Goal: Task Accomplishment & Management: Use online tool/utility

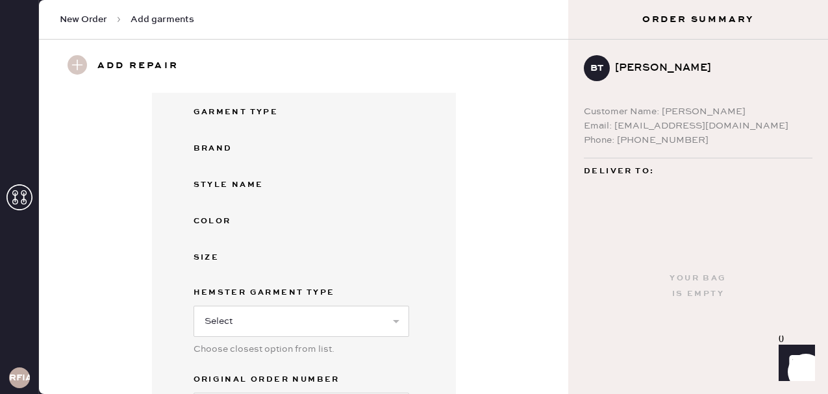
scroll to position [347, 0]
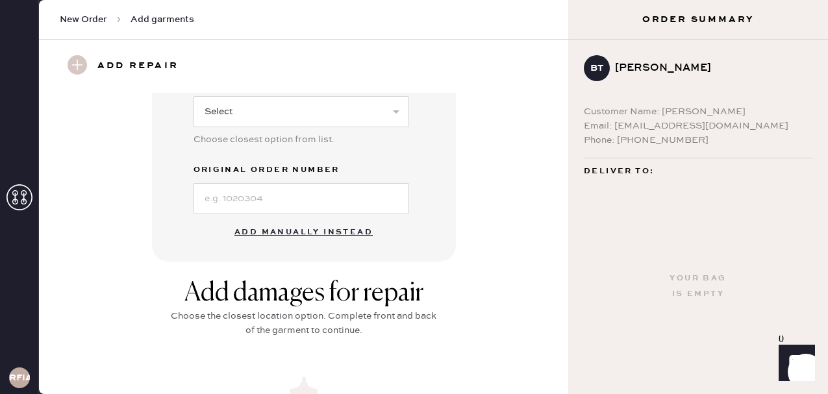
click at [266, 229] on button "Add manually instead" at bounding box center [304, 233] width 154 height 26
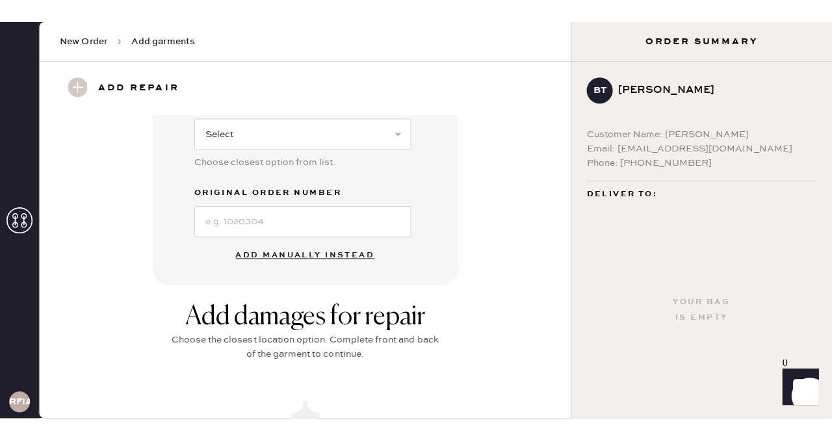
scroll to position [318, 0]
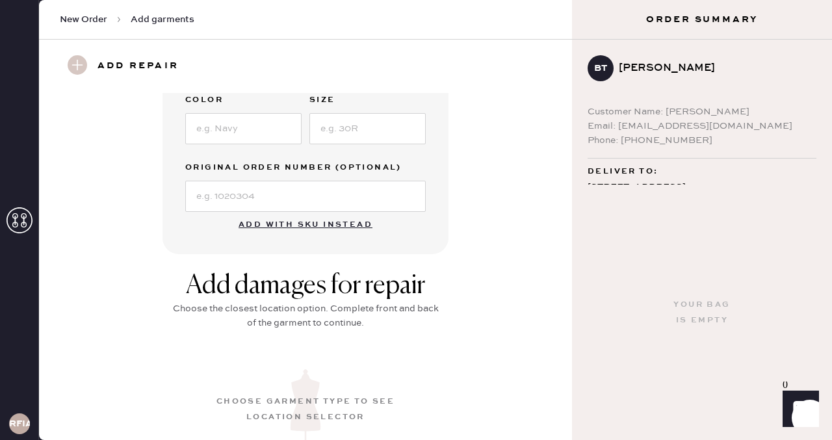
click at [299, 225] on button "Add with SKU instead" at bounding box center [305, 225] width 149 height 26
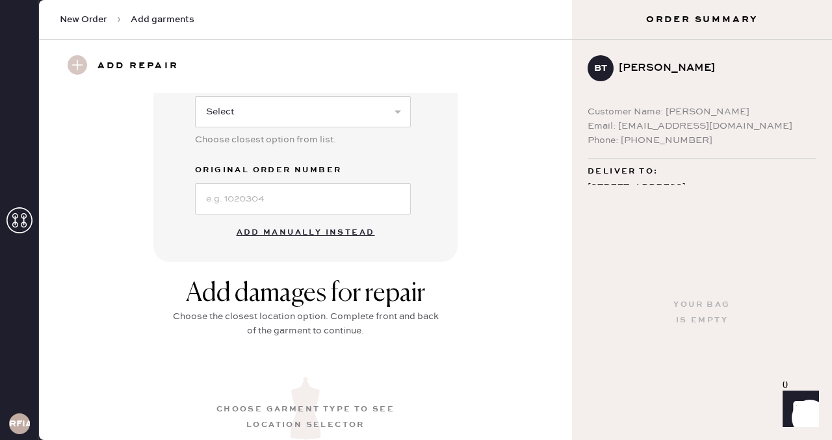
click at [299, 225] on button "Add manually instead" at bounding box center [306, 233] width 154 height 26
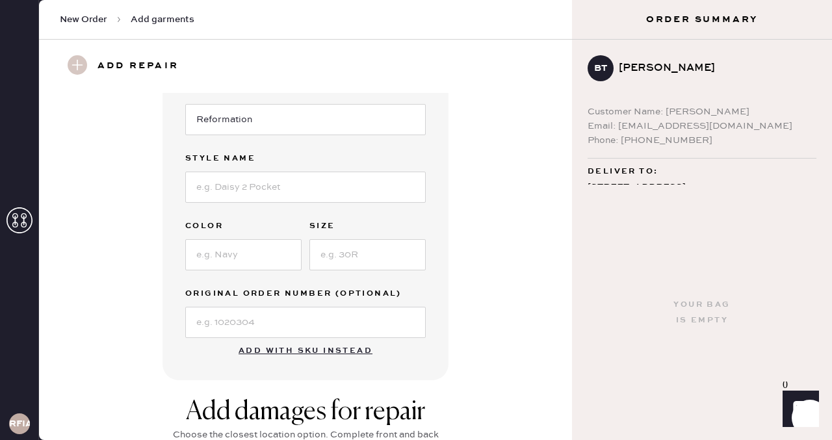
scroll to position [0, 0]
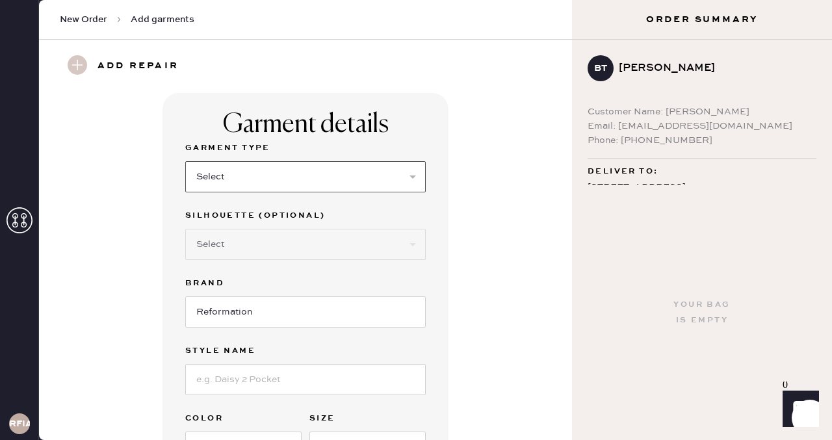
click at [259, 170] on select "Select Basic Skirt Jeans Leggings Pants Shorts Basic Sleeved Dress Basic Sleeve…" at bounding box center [305, 176] width 240 height 31
select select "6"
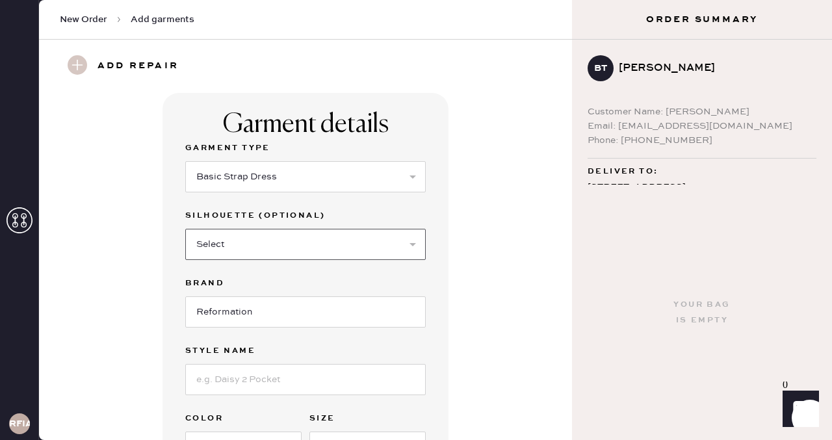
click at [243, 249] on select "Select Maxi Dress Midi Dress Mini Dress Other" at bounding box center [305, 244] width 240 height 31
click at [284, 301] on input "Reformation" at bounding box center [305, 311] width 240 height 31
click at [265, 386] on input at bounding box center [305, 379] width 240 height 31
type input "Balia Linen Dress"
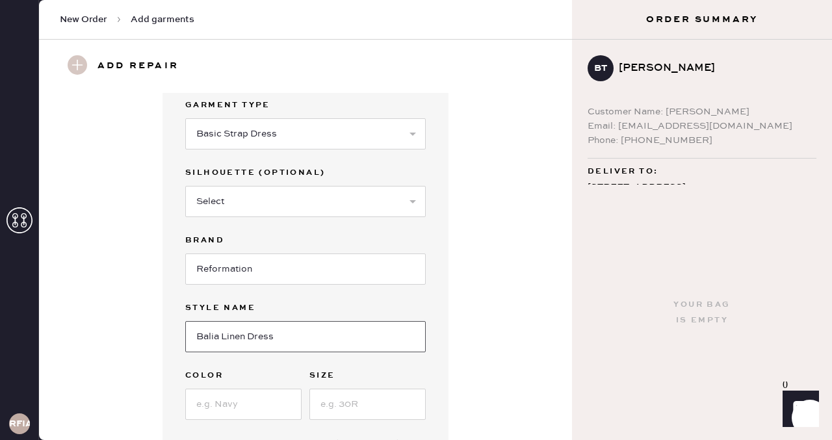
scroll to position [44, 0]
click at [260, 388] on input at bounding box center [243, 403] width 116 height 31
type input "Black"
click at [357, 394] on input at bounding box center [367, 403] width 116 height 31
type input "6"
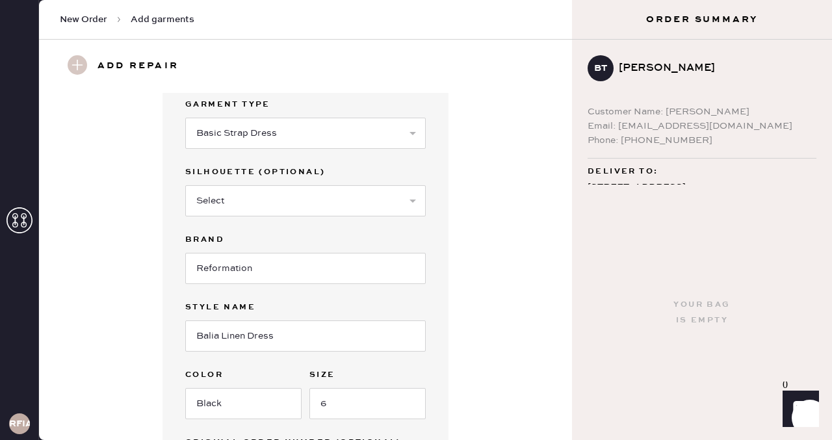
click at [498, 319] on div "Garment details Garment Type Select Basic Skirt Jeans Leggings Pants Shorts Bas…" at bounding box center [305, 288] width 486 height 479
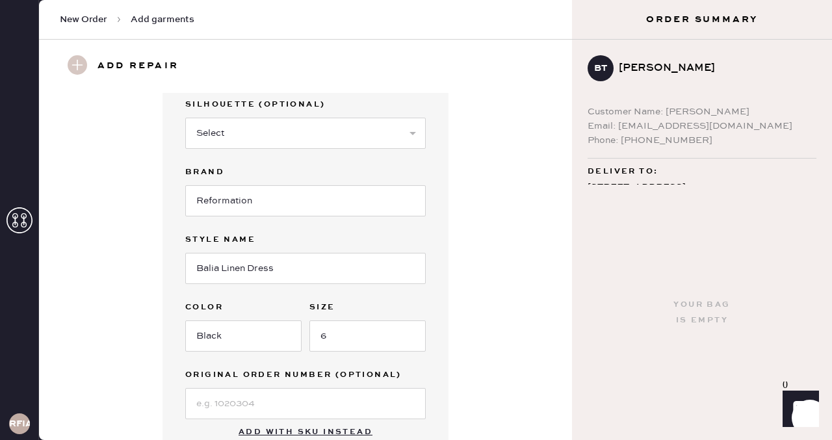
scroll to position [252, 0]
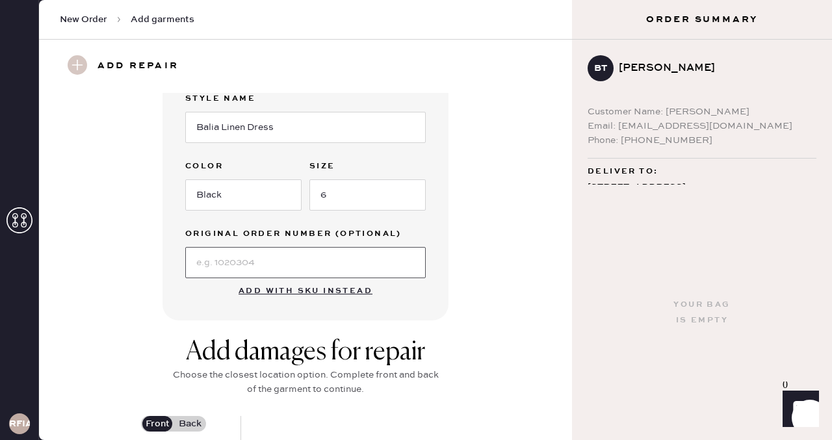
click at [330, 268] on input at bounding box center [305, 262] width 240 height 31
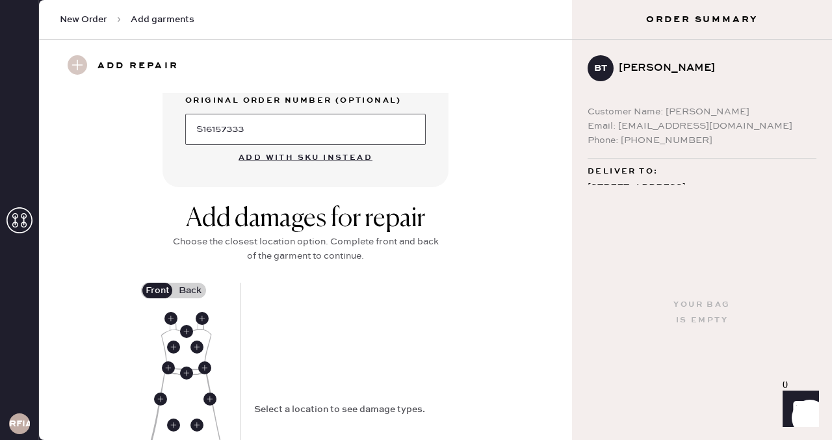
scroll to position [478, 0]
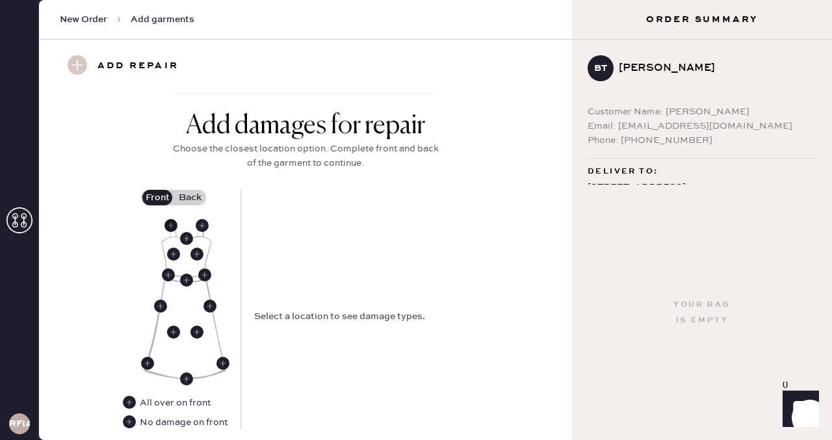
type input "S16157333"
click at [172, 222] on use at bounding box center [170, 225] width 13 height 13
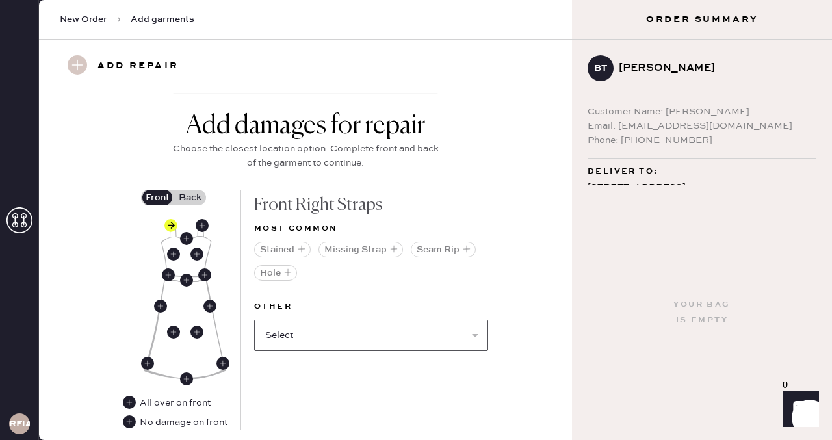
click at [322, 335] on select "Select Broken / Ripped Hem Broken Beads Broken Belt Loop Broken Button Broken C…" at bounding box center [371, 335] width 234 height 31
select select "1668"
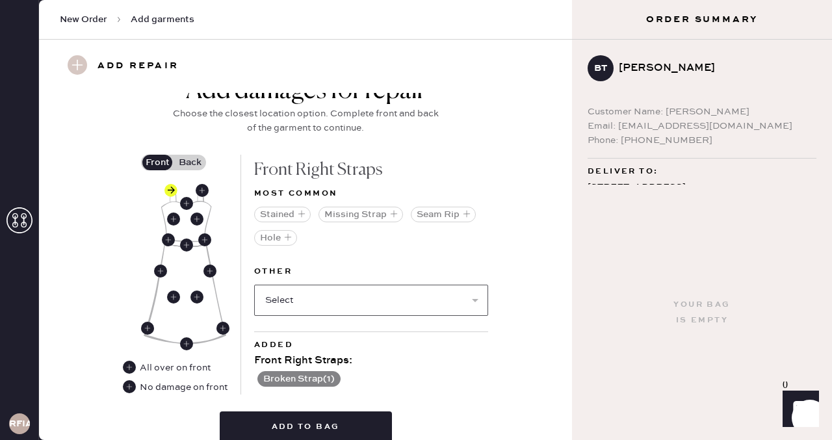
click at [320, 304] on select "Select Broken / Ripped Hem Broken Beads Broken Belt Loop Broken Button Broken C…" at bounding box center [371, 300] width 234 height 31
select select "2044"
select select
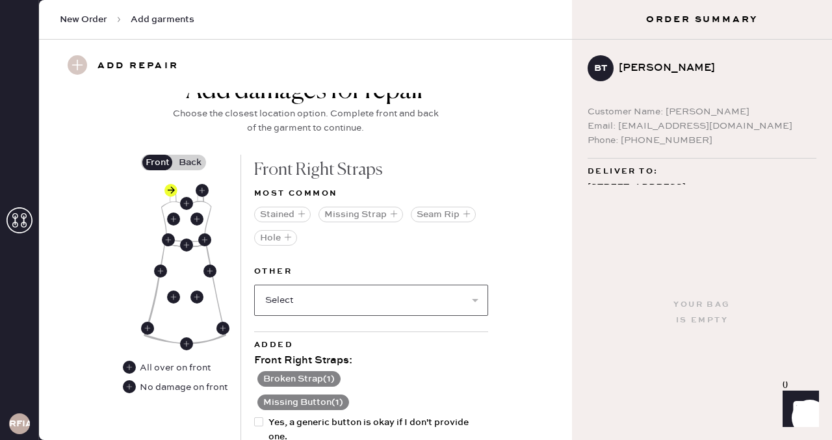
scroll to position [622, 0]
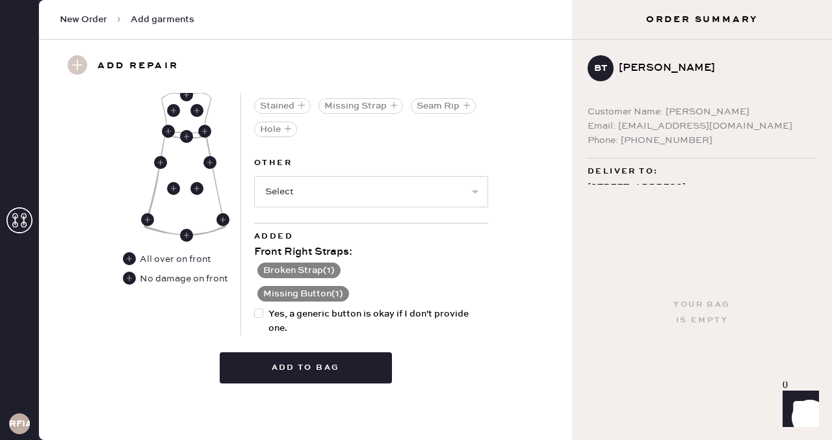
click at [262, 315] on div at bounding box center [258, 313] width 9 height 9
click at [255, 307] on input "Yes, a generic button is okay if I don't provide one." at bounding box center [254, 307] width 1 height 1
checkbox input "true"
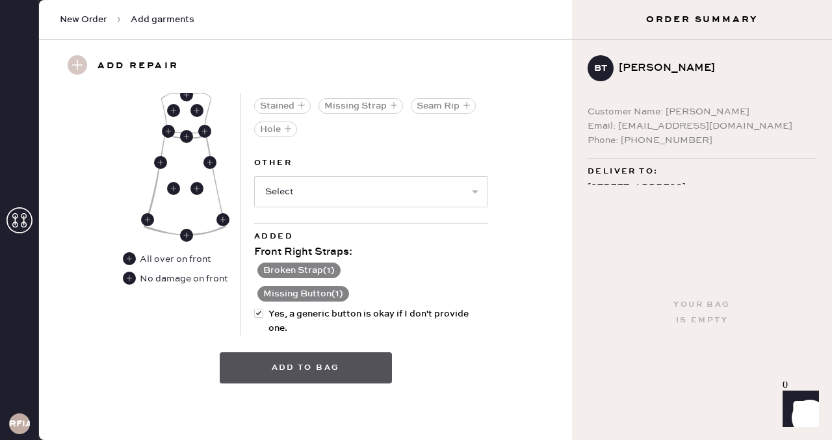
click at [299, 361] on button "Add to bag" at bounding box center [306, 367] width 172 height 31
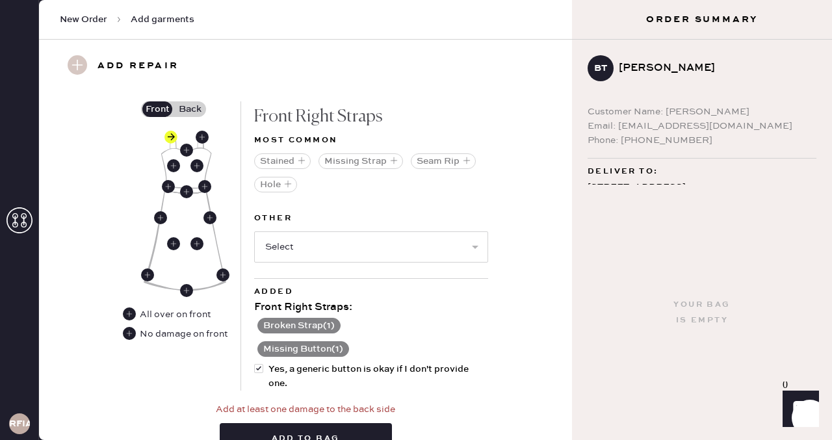
scroll to position [490, 0]
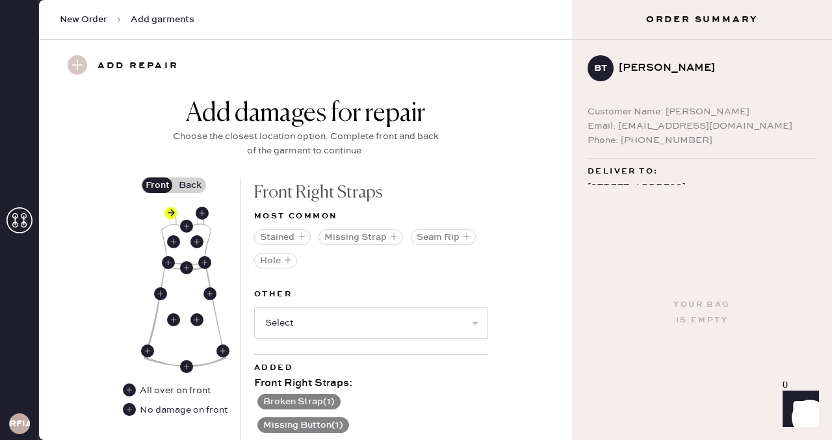
click at [190, 183] on label "Back" at bounding box center [189, 185] width 32 height 16
click at [190, 185] on input "Back" at bounding box center [190, 185] width 0 height 0
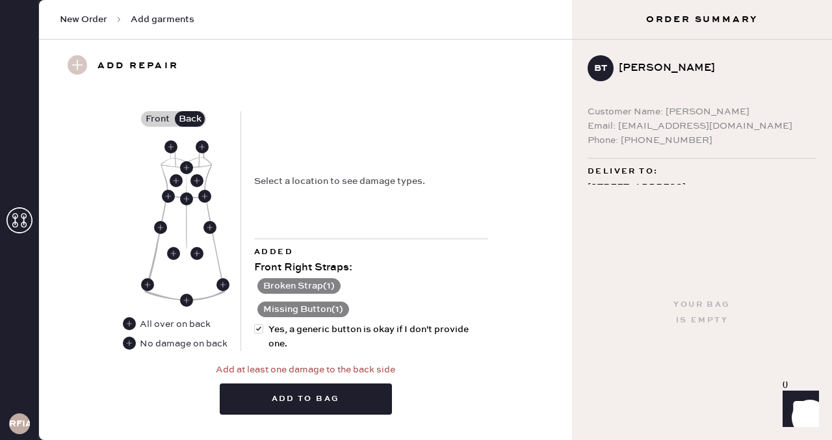
scroll to position [588, 0]
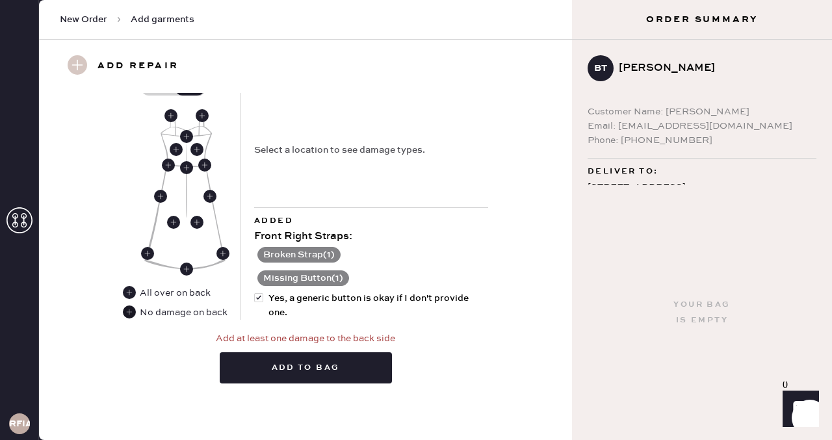
click at [133, 312] on use at bounding box center [129, 311] width 13 height 13
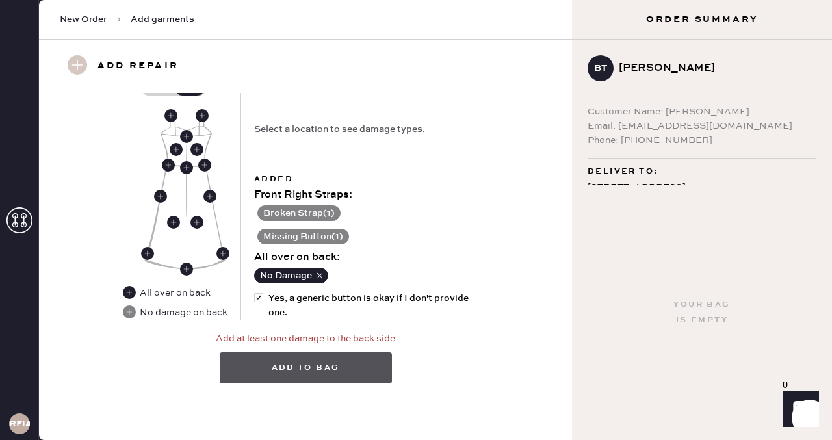
click at [310, 364] on button "Add to bag" at bounding box center [306, 367] width 172 height 31
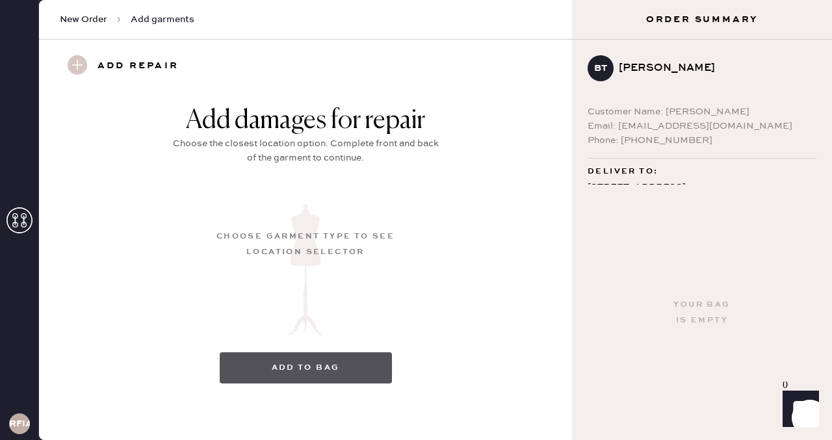
scroll to position [199, 0]
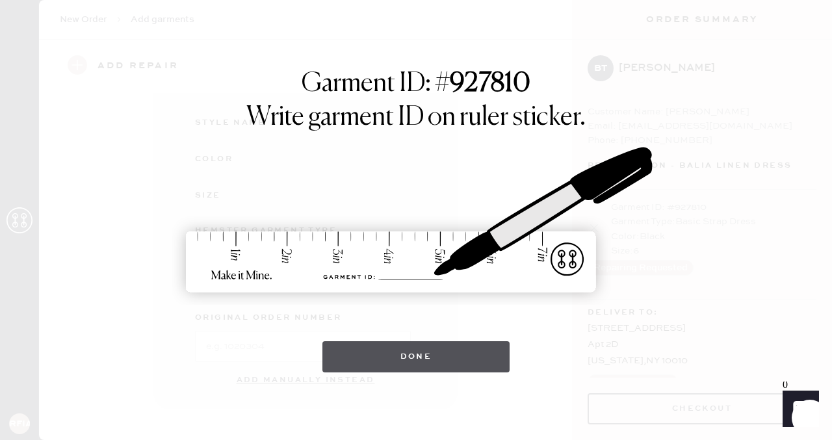
click at [411, 356] on button "Done" at bounding box center [416, 356] width 188 height 31
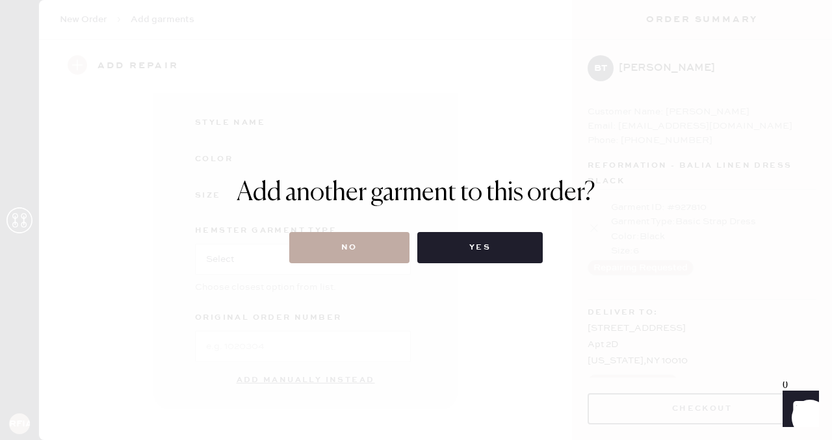
click at [346, 235] on button "No" at bounding box center [349, 247] width 120 height 31
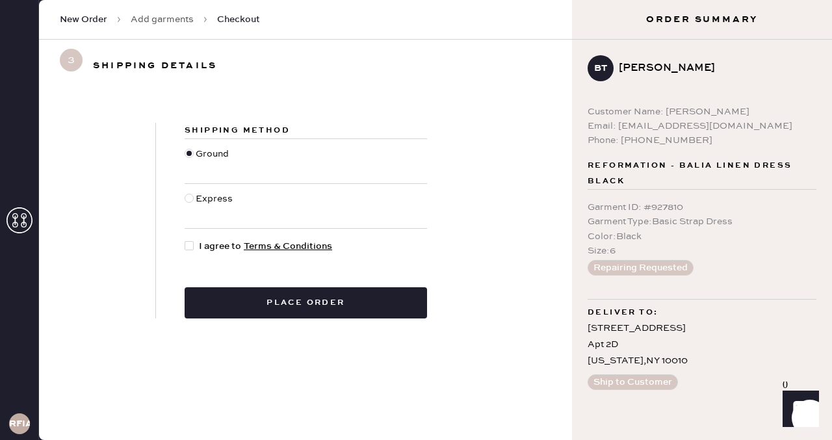
click at [190, 243] on div at bounding box center [189, 245] width 9 height 9
click at [185, 240] on input "I agree to Terms & Conditions" at bounding box center [185, 239] width 1 height 1
checkbox input "true"
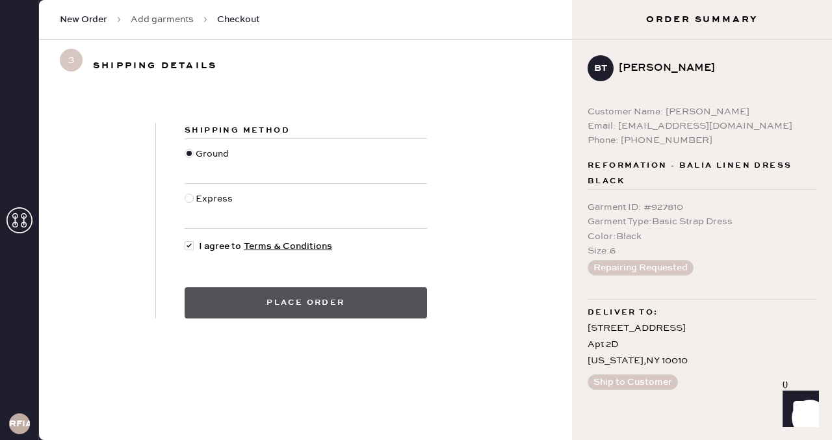
click at [320, 296] on button "Place order" at bounding box center [306, 302] width 242 height 31
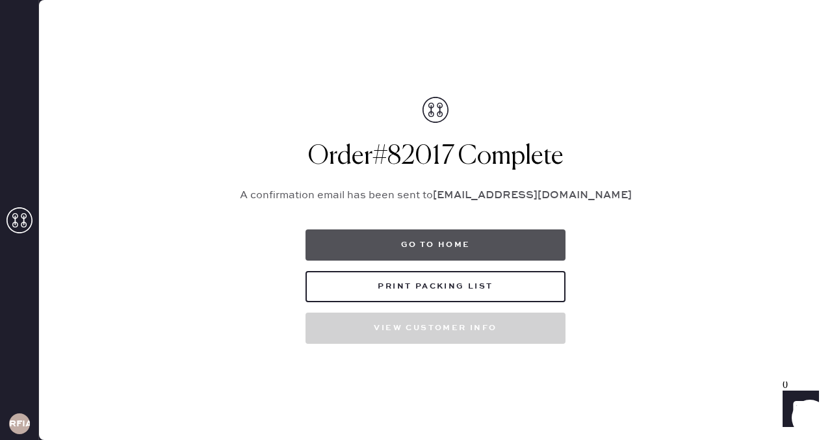
click at [437, 248] on button "Go to home" at bounding box center [435, 244] width 260 height 31
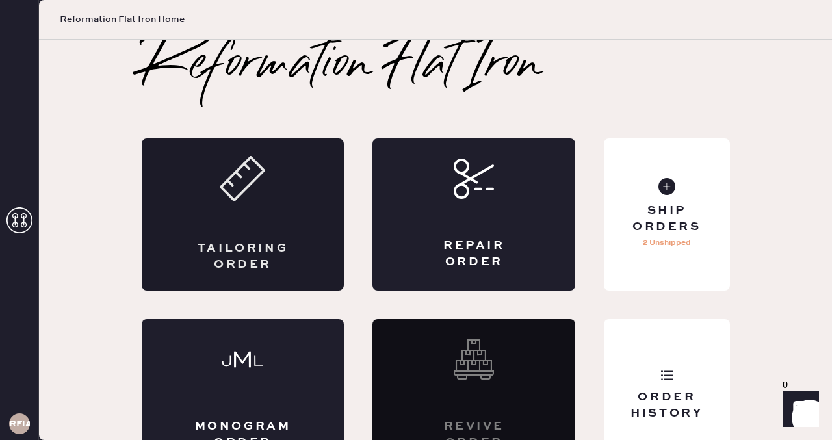
click at [237, 208] on div "Tailoring Order" at bounding box center [243, 214] width 203 height 152
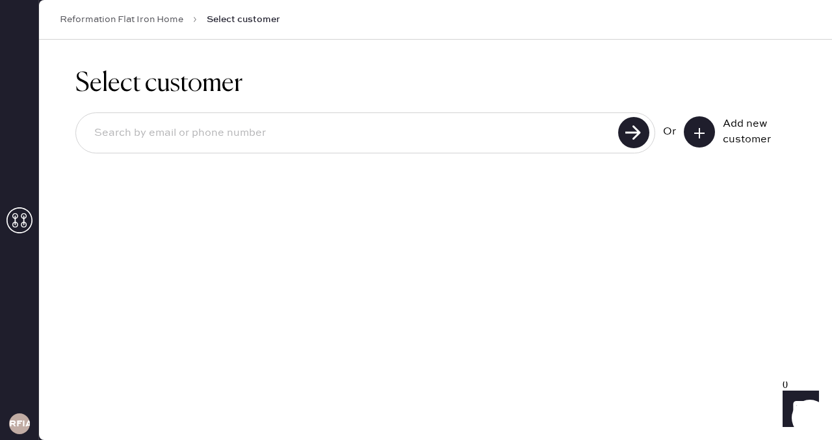
click at [14, 212] on use at bounding box center [19, 220] width 26 height 26
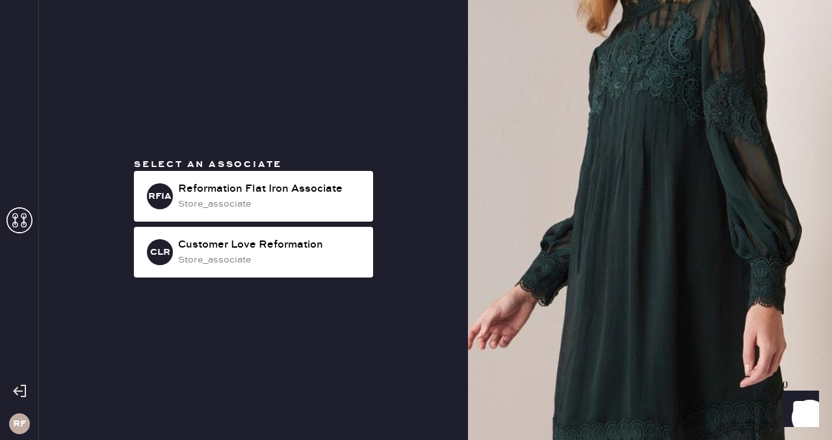
click at [311, 218] on div "RFIA Reformation Flat Iron Associate store_associate" at bounding box center [253, 196] width 239 height 51
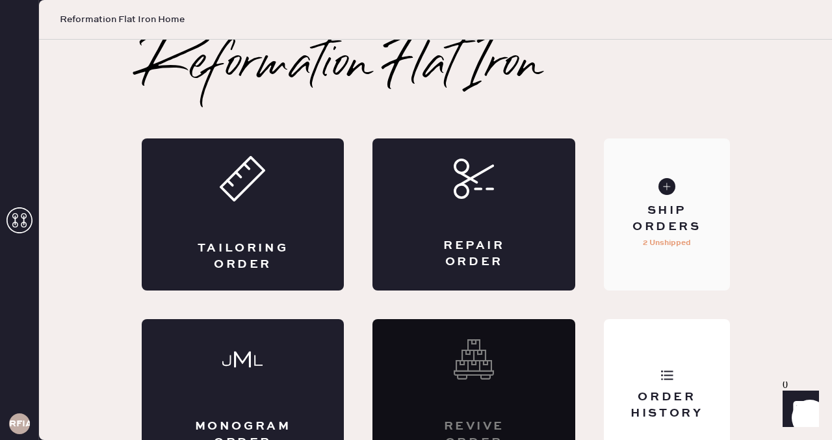
click at [660, 207] on div "Ship Orders" at bounding box center [666, 219] width 105 height 32
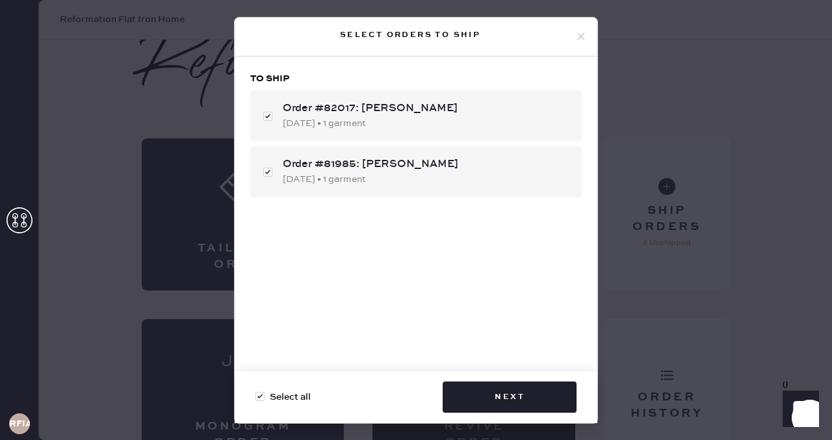
click at [583, 38] on use at bounding box center [581, 36] width 7 height 7
